Goal: Communication & Community: Share content

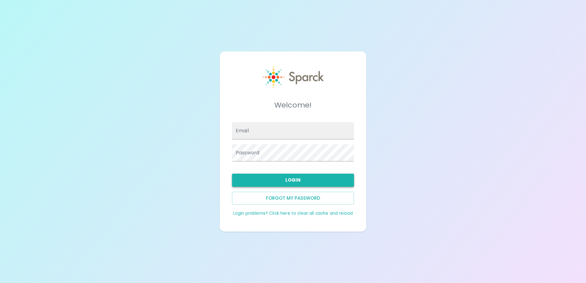
type input "[EMAIL_ADDRESS][DOMAIN_NAME]"
click at [322, 178] on button "Login" at bounding box center [293, 180] width 122 height 13
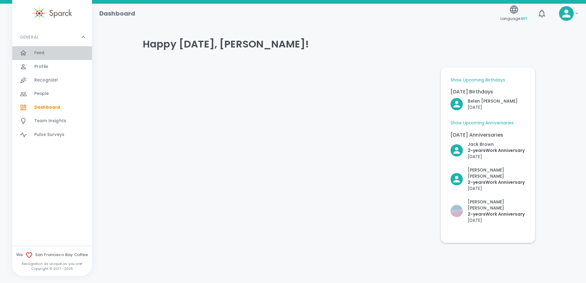
click at [39, 52] on span "Feed" at bounding box center [39, 53] width 10 height 6
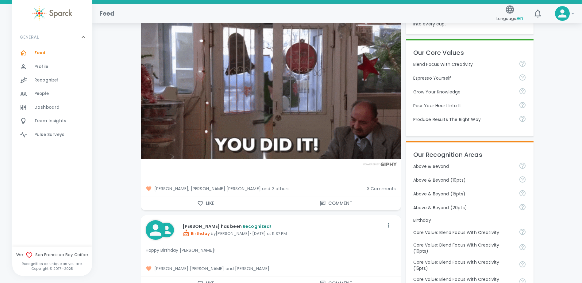
scroll to position [153, 0]
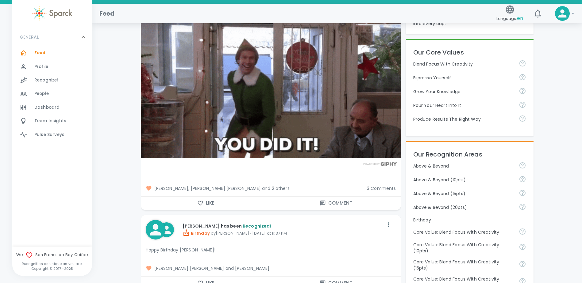
click at [210, 200] on button "Like" at bounding box center [206, 203] width 130 height 13
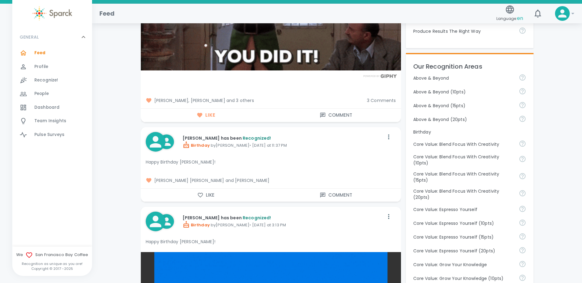
scroll to position [245, 0]
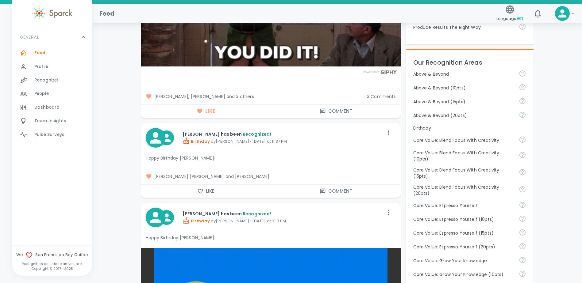
click at [208, 190] on button "Like" at bounding box center [206, 191] width 130 height 13
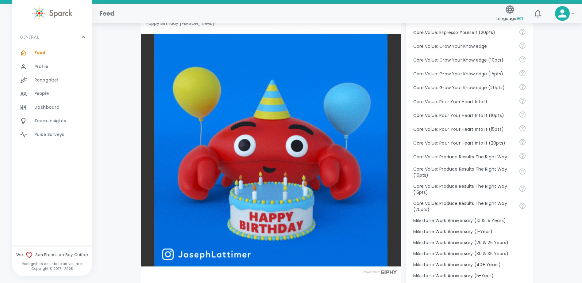
scroll to position [552, 0]
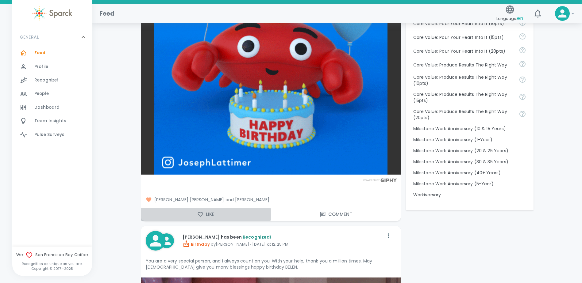
click at [197, 214] on icon "button" at bounding box center [200, 215] width 6 height 6
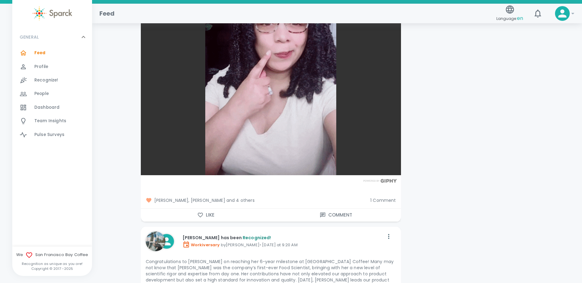
scroll to position [1687, 0]
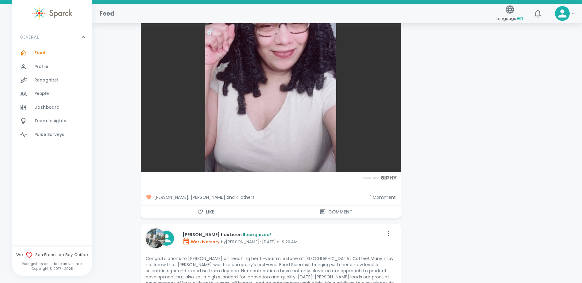
click at [204, 206] on button "Like" at bounding box center [206, 212] width 130 height 13
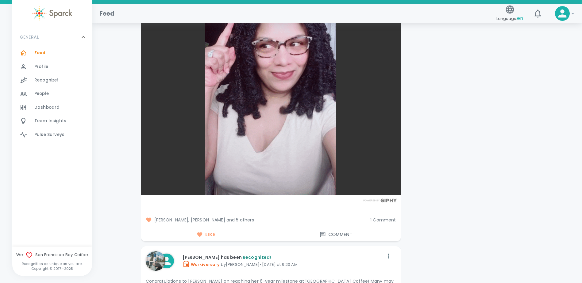
scroll to position [1748, 0]
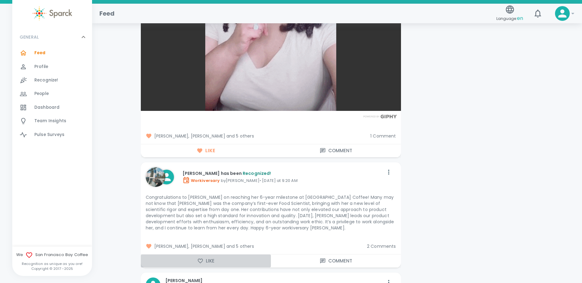
click at [175, 255] on button "Like" at bounding box center [206, 261] width 130 height 13
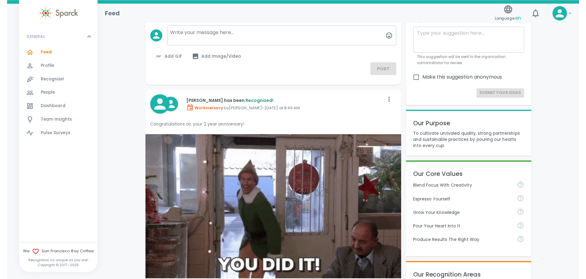
scroll to position [0, 0]
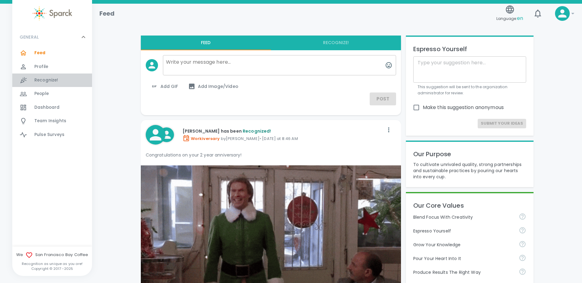
click at [63, 78] on div "Recognize! 0" at bounding box center [63, 80] width 58 height 9
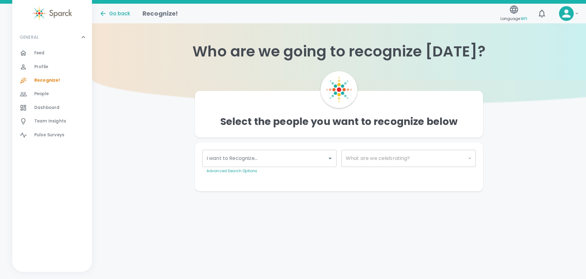
click at [316, 161] on input "I want to Recognize..." at bounding box center [265, 158] width 120 height 12
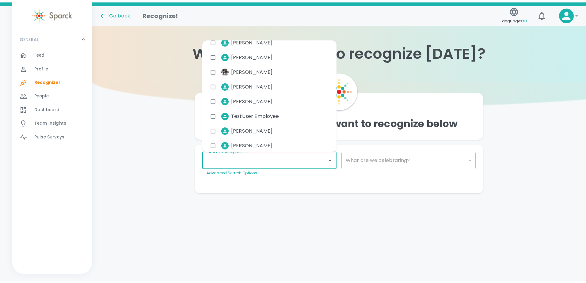
scroll to position [4028, 0]
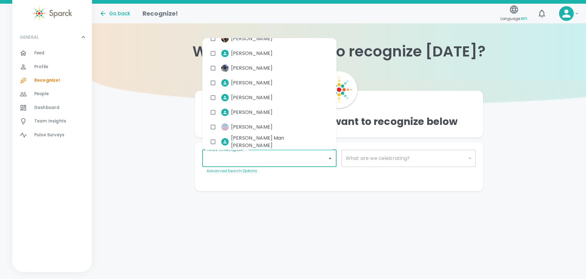
click at [242, 128] on span "[PERSON_NAME]" at bounding box center [251, 126] width 41 height 7
checkbox input "true"
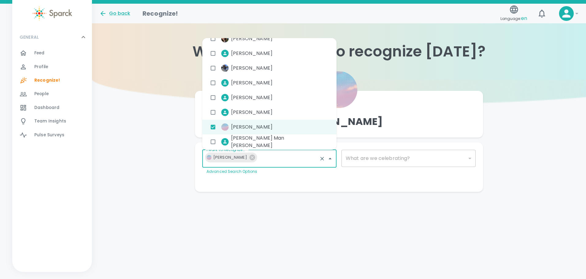
click at [458, 156] on div "​" at bounding box center [409, 158] width 134 height 17
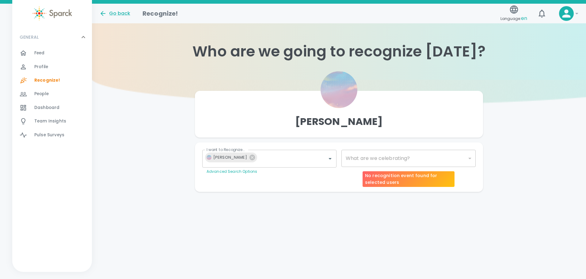
click at [470, 157] on body "Skip Navigation Go back Recognize! Language: en ! GENERAL 0 Feed 0 Profile 0 Re…" at bounding box center [293, 108] width 586 height 216
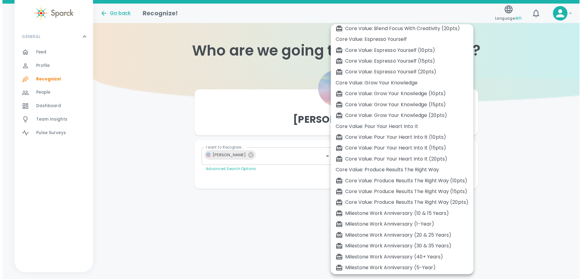
scroll to position [104, 0]
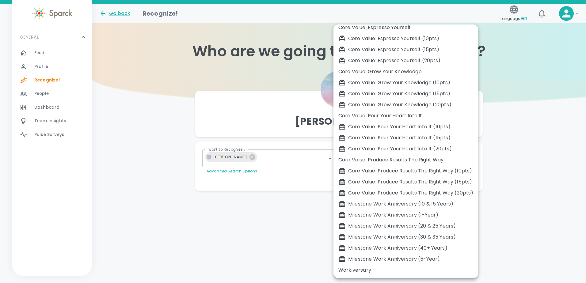
click at [110, 178] on div at bounding box center [293, 141] width 586 height 283
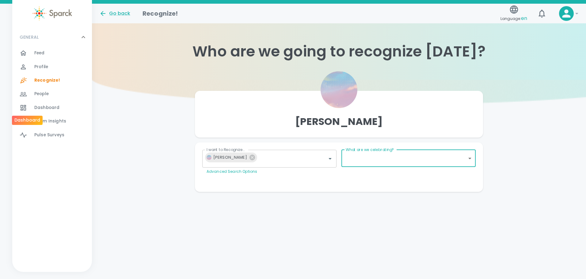
click at [33, 107] on div at bounding box center [27, 107] width 15 height 7
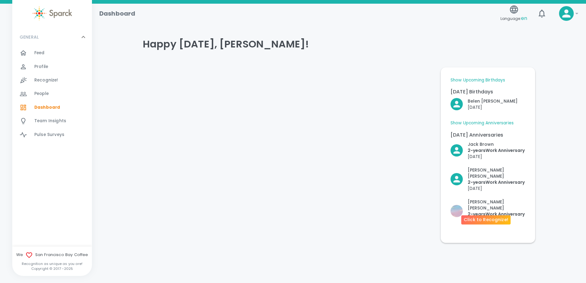
click at [490, 211] on p "2- years Work Anniversary" at bounding box center [497, 214] width 58 height 6
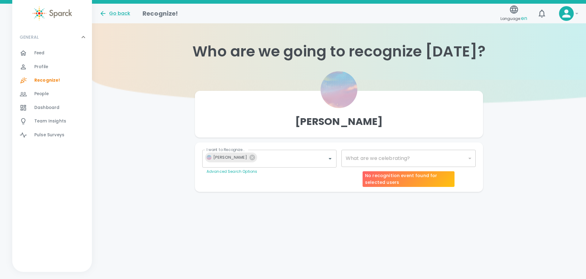
type input "2073"
